Goal: Task Accomplishment & Management: Manage account settings

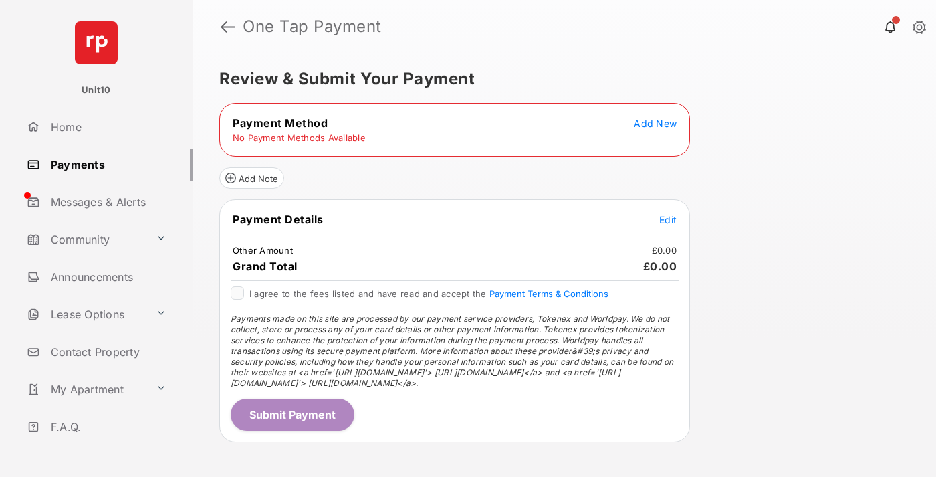
click at [655, 123] on span "Add New" at bounding box center [655, 123] width 43 height 11
